Goal: Navigation & Orientation: Find specific page/section

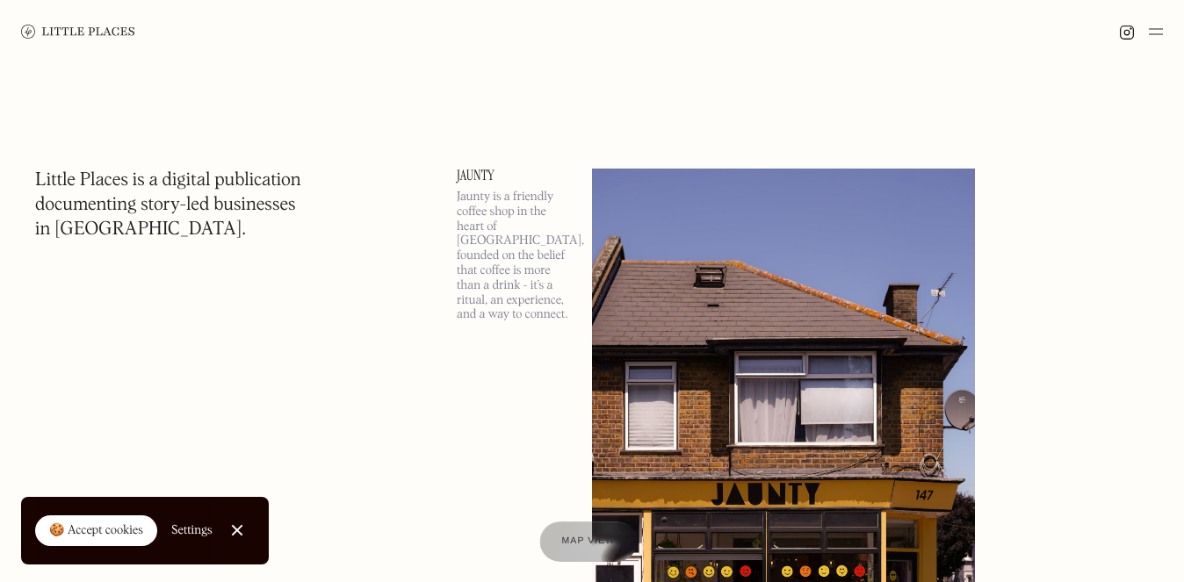
click at [608, 534] on div "Map view" at bounding box center [588, 542] width 54 height 18
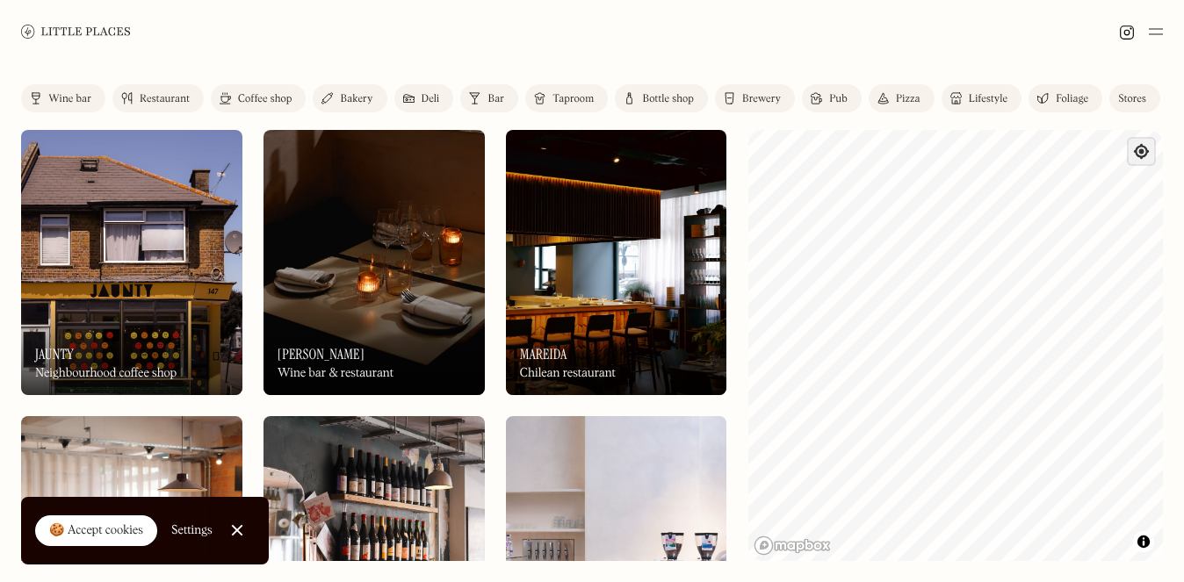
click at [1139, 156] on span "Find my location" at bounding box center [1141, 151] width 25 height 25
click at [949, 335] on div "Map marker" at bounding box center [956, 346] width 42 height 42
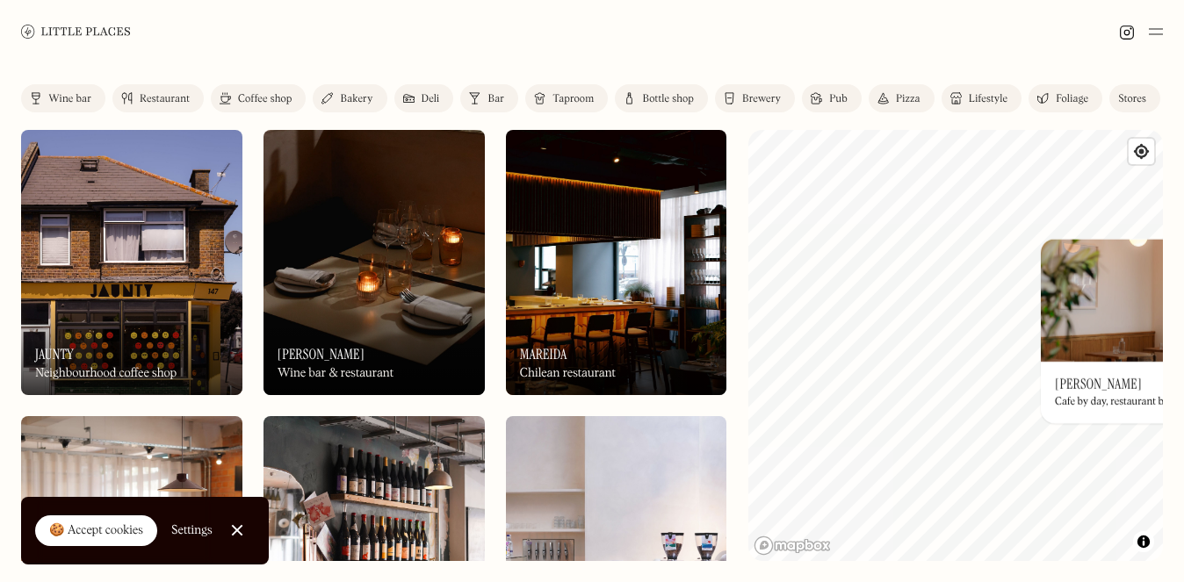
click at [1153, 384] on div "© Mapbox © OpenStreetMap Improve this map On Our Radar Albers Cafe by day, rest…" at bounding box center [957, 345] width 416 height 431
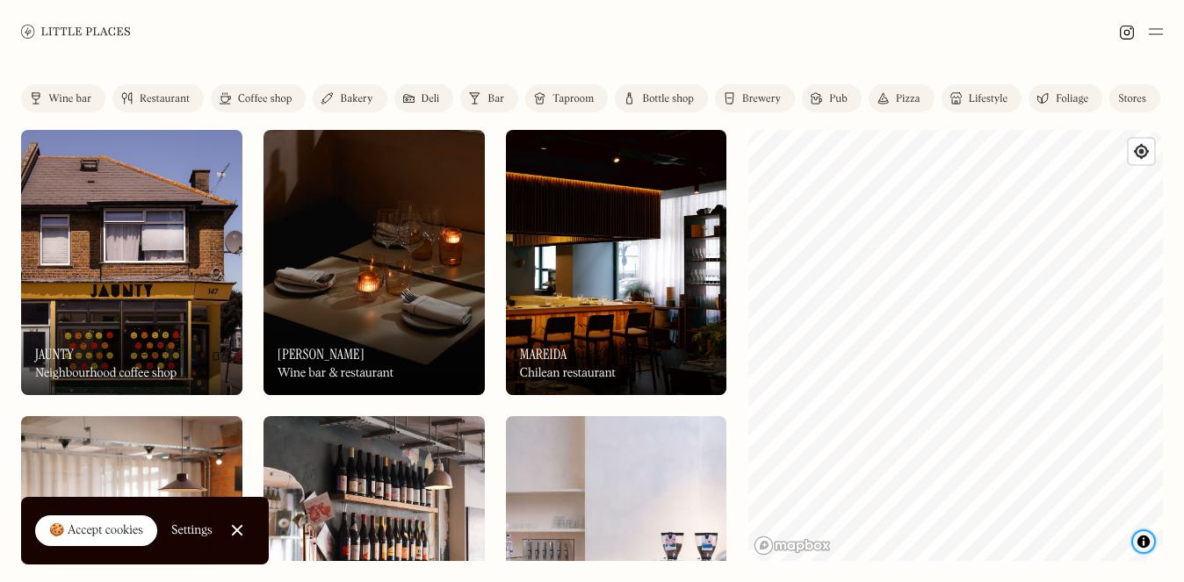
click at [1144, 545] on span "Toggle attribution" at bounding box center [1144, 541] width 11 height 19
click at [213, 525] on div "🍪 Accept cookies Settings Close Cookie Popup" at bounding box center [145, 531] width 248 height 68
click at [1183, 438] on html "Places Map Store About Apply 🍪 Accept cookies Settings Close Cookie Popup Close…" at bounding box center [592, 291] width 1184 height 582
